Goal: Find specific page/section: Find specific page/section

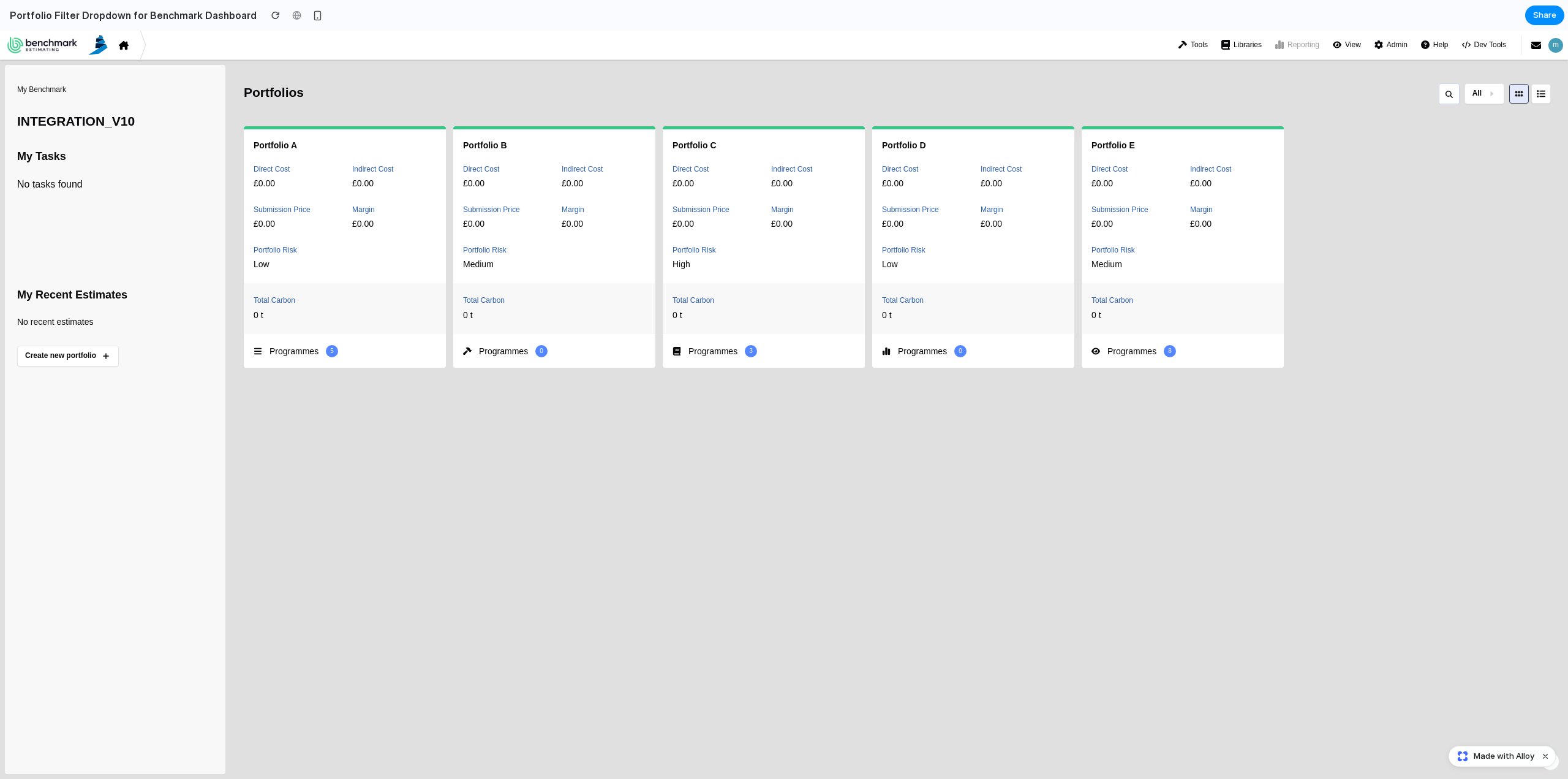
drag, startPoint x: 1489, startPoint y: 81, endPoint x: 1489, endPoint y: 88, distance: 7.0
click at [1489, 87] on div "Portfolios All Portfolio A Direct Cost £0.00 Indirect Cost £0.00 Submission Pri…" at bounding box center [903, 420] width 1319 height 709
click at [1494, 94] on button "All" at bounding box center [1485, 94] width 40 height 21
click at [1477, 143] on span "Has Programs" at bounding box center [1450, 150] width 63 height 15
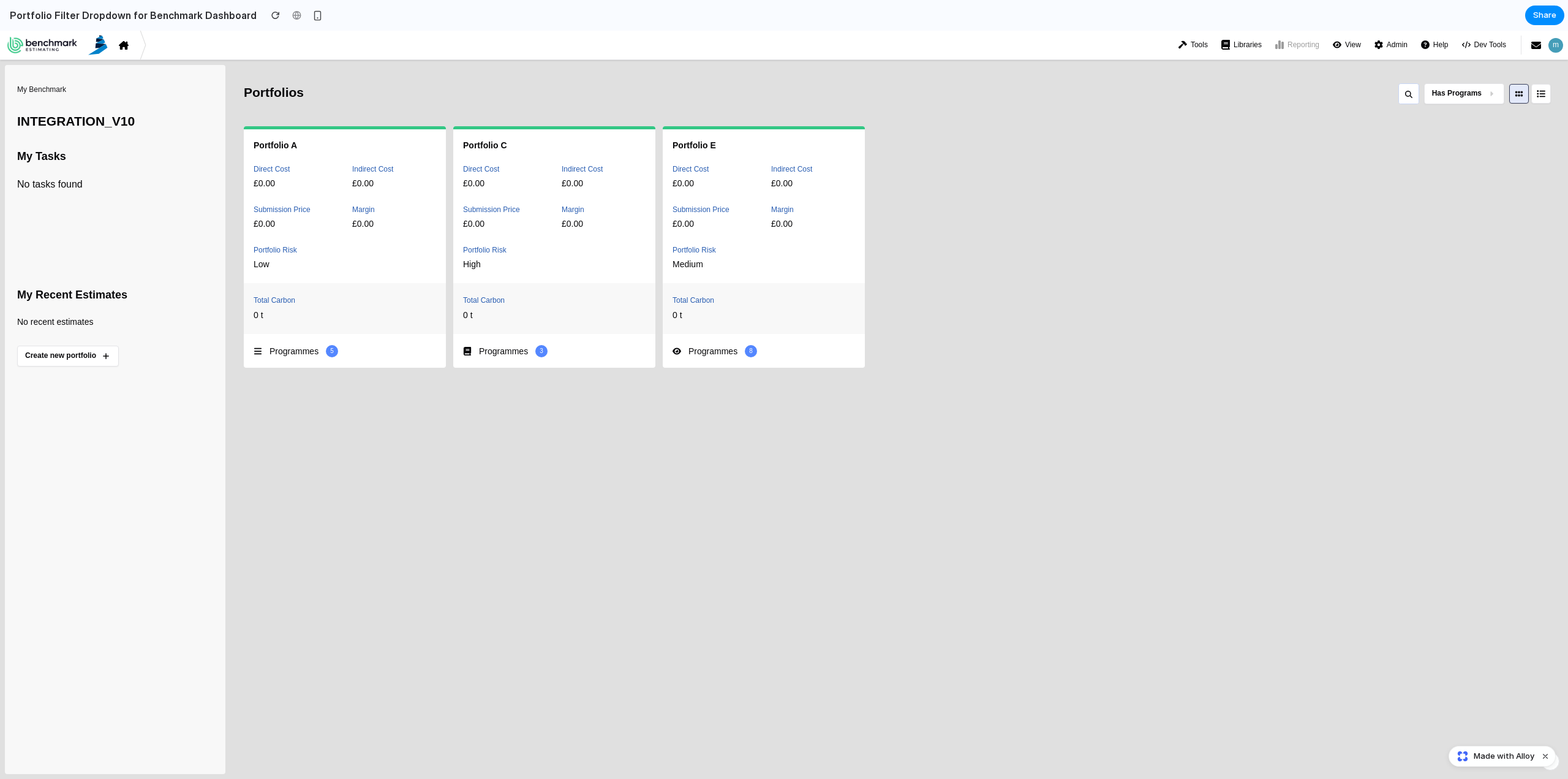
click at [1469, 97] on span "Has Programs" at bounding box center [1457, 94] width 50 height 10
click at [1458, 121] on li "All" at bounding box center [1458, 123] width 87 height 21
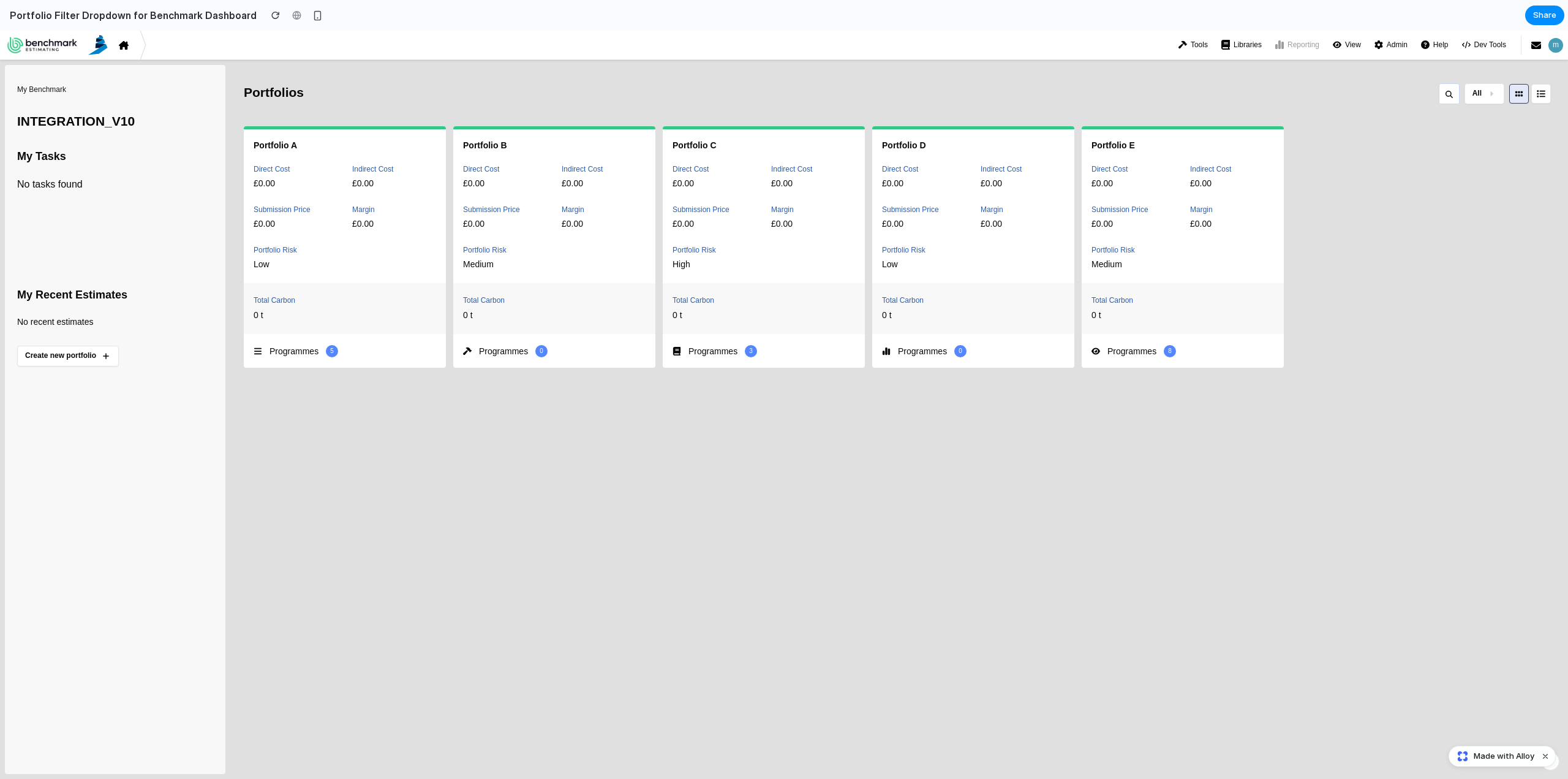
click at [1499, 98] on button "All" at bounding box center [1485, 94] width 40 height 21
click at [1486, 94] on div "All Has Programs Empty" at bounding box center [784, 405] width 1568 height 749
